Goal: Check status

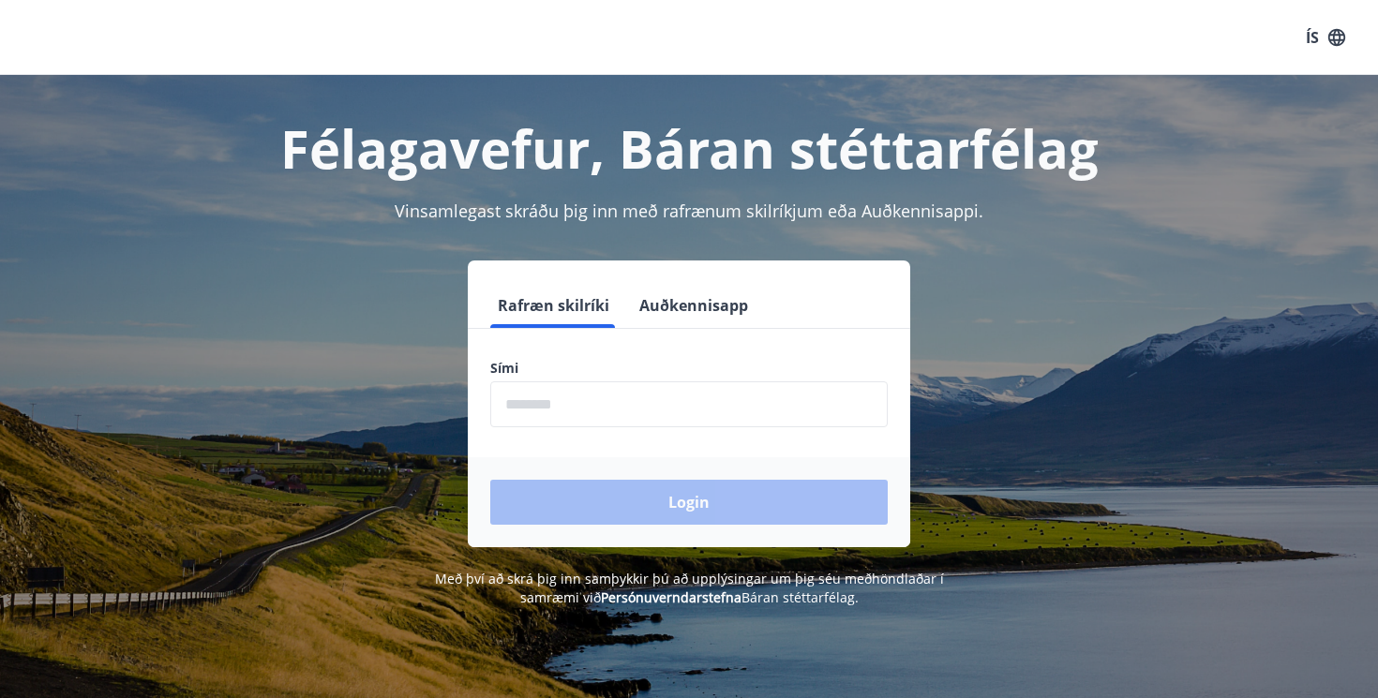
click at [774, 417] on input "phone" at bounding box center [689, 405] width 398 height 46
type input "********"
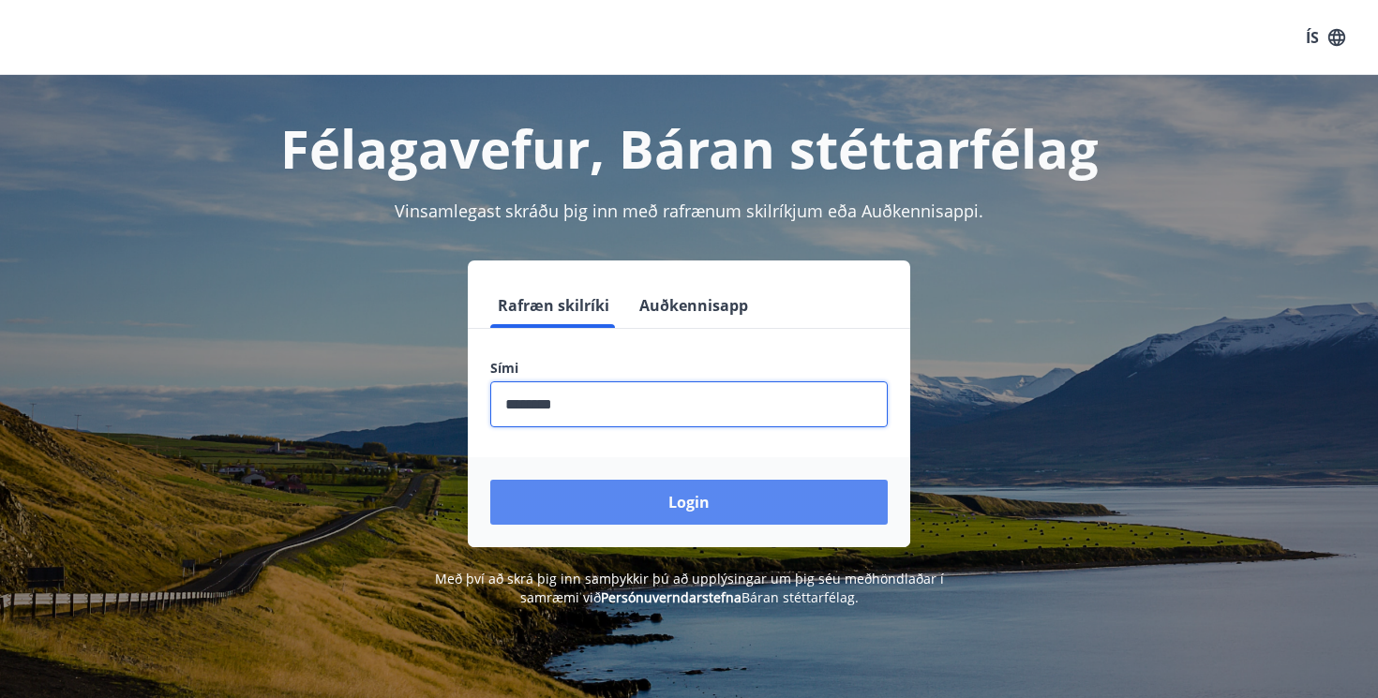
click at [695, 516] on button "Login" at bounding box center [689, 502] width 398 height 45
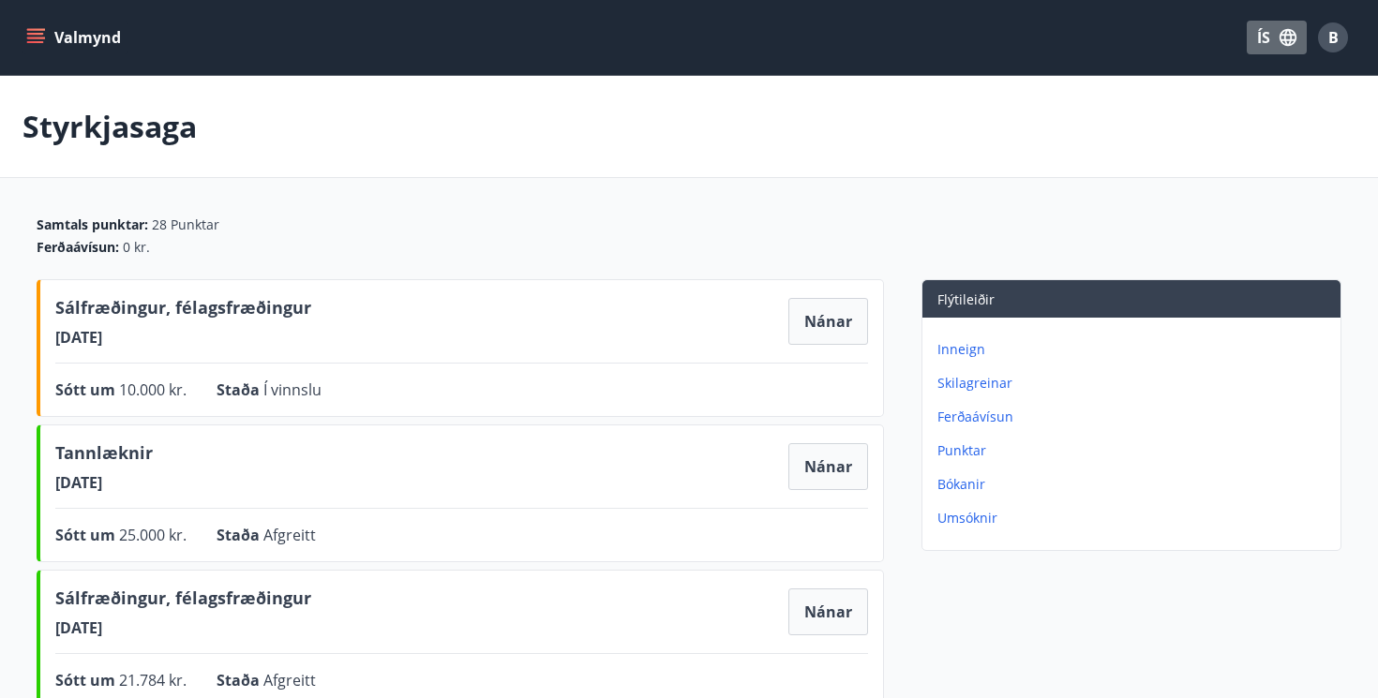
click at [1282, 35] on icon "button" at bounding box center [1288, 37] width 17 height 17
click at [1068, 113] on span "English" at bounding box center [1052, 119] width 46 height 18
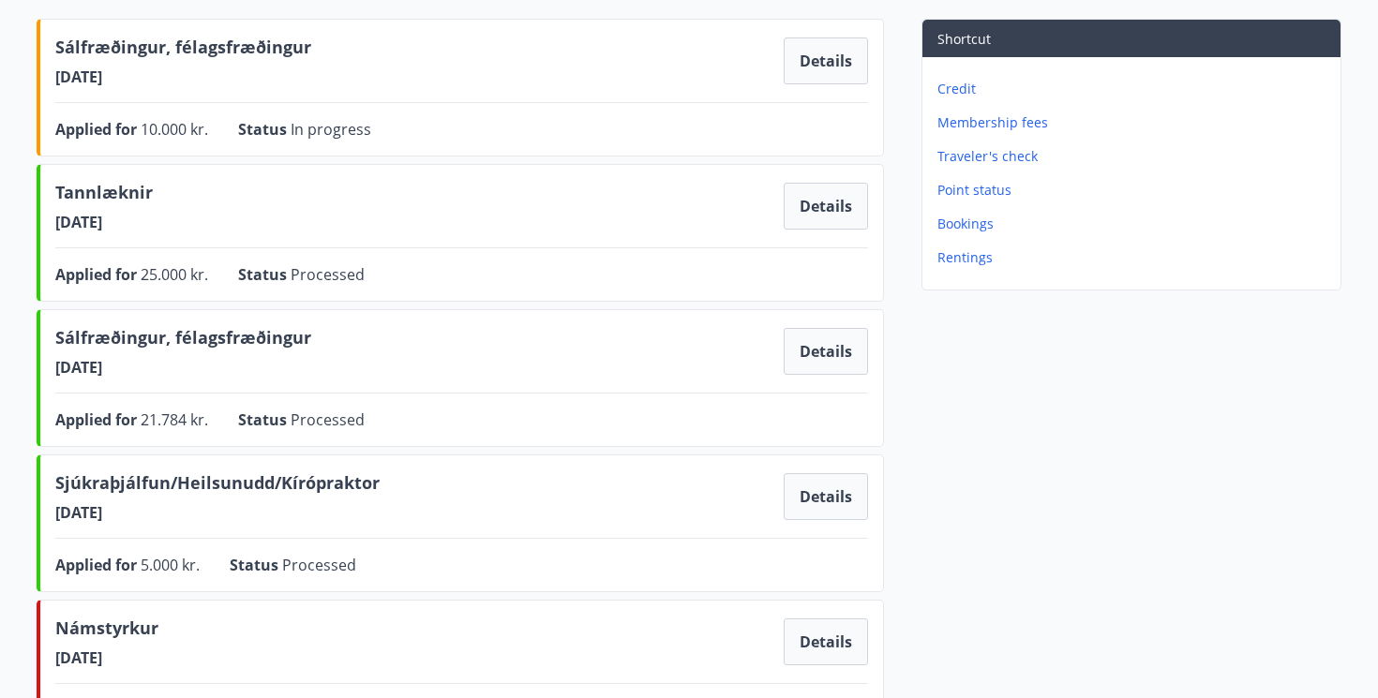
scroll to position [638, 0]
